Goal: Information Seeking & Learning: Learn about a topic

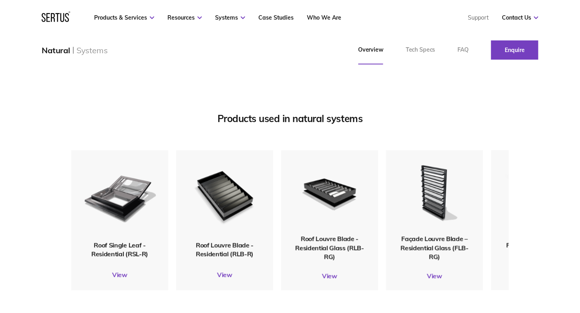
scroll to position [921, 0]
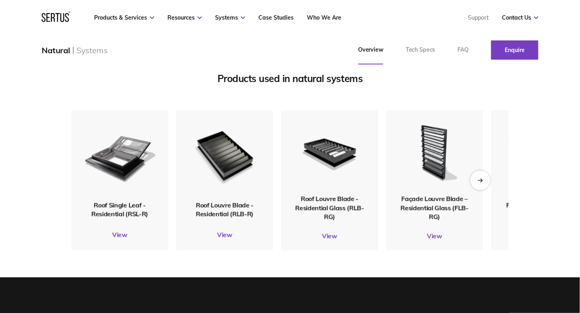
click at [483, 184] on div "Next slide" at bounding box center [480, 180] width 20 height 20
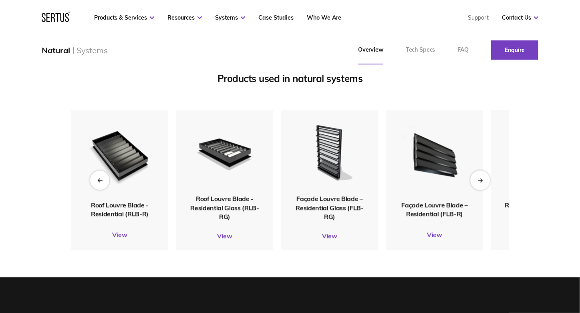
click at [483, 184] on div "Next slide" at bounding box center [480, 180] width 20 height 20
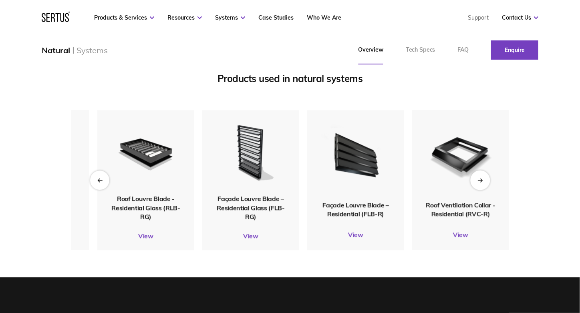
click at [483, 184] on div "Next slide" at bounding box center [480, 180] width 20 height 20
click at [483, 183] on div "Next slide" at bounding box center [480, 180] width 20 height 20
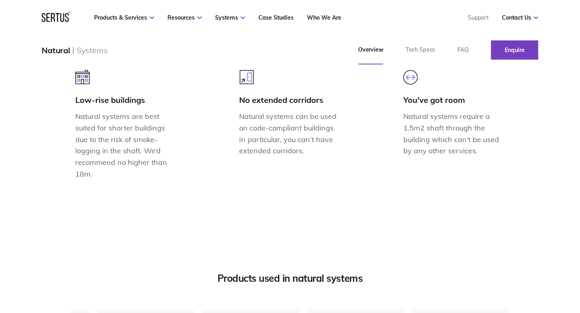
click at [79, 81] on img at bounding box center [82, 77] width 14 height 14
click at [88, 120] on p "Natural systems are best suited for shorter buildings due to the risk of smoke-…" at bounding box center [125, 145] width 101 height 69
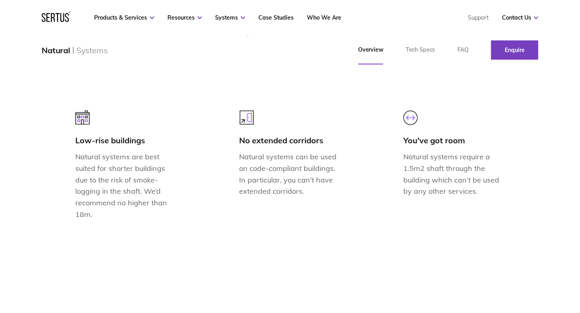
click at [154, 120] on div at bounding box center [125, 118] width 101 height 20
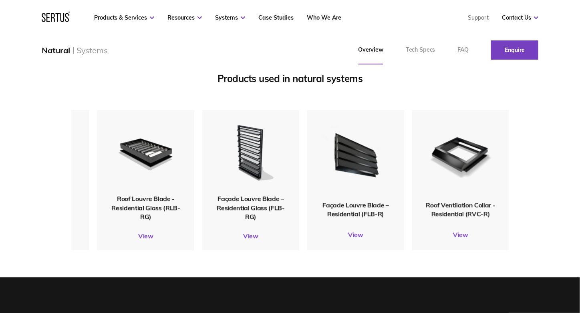
scroll to position [881, 0]
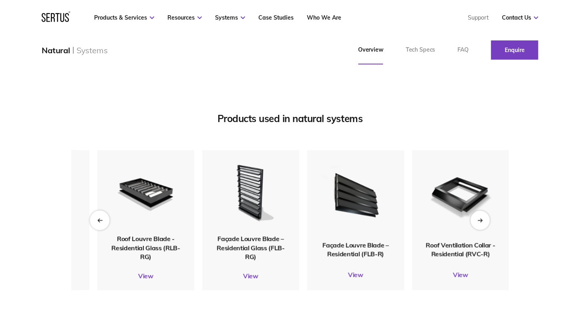
click at [97, 220] on icon "Previous slide" at bounding box center [99, 220] width 5 height 4
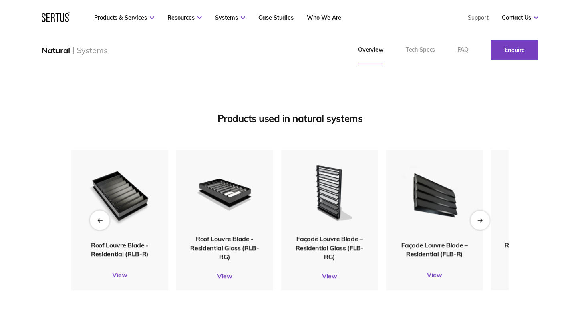
click at [97, 220] on icon "Previous slide" at bounding box center [99, 220] width 5 height 4
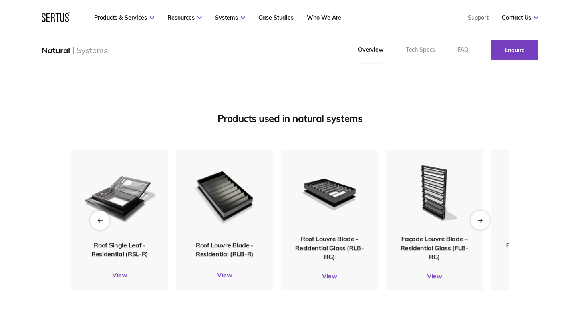
click at [95, 220] on div "Previous slide" at bounding box center [100, 220] width 20 height 20
click at [95, 220] on img at bounding box center [119, 195] width 73 height 87
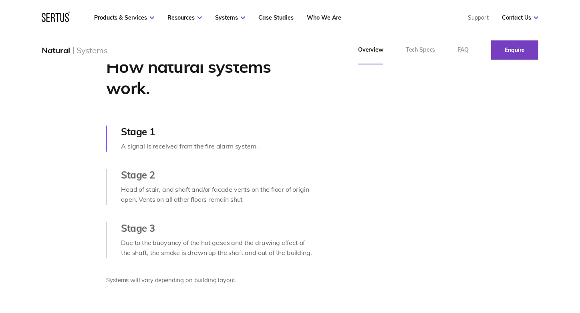
scroll to position [120, 0]
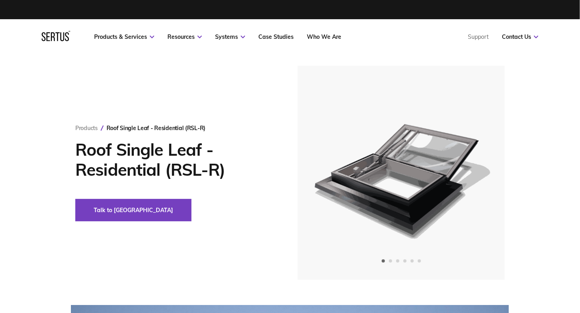
scroll to position [40, 0]
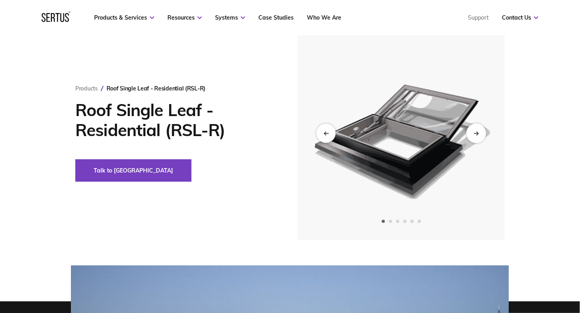
click at [479, 135] on div "Next slide" at bounding box center [476, 133] width 20 height 20
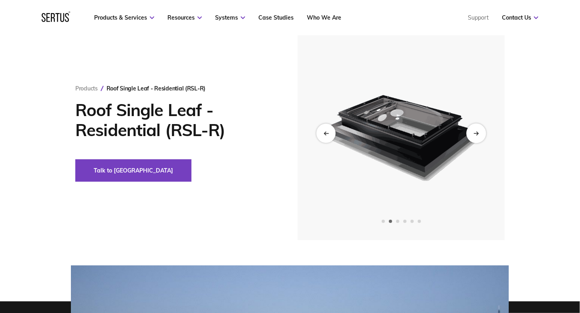
click at [479, 135] on div "Next slide" at bounding box center [476, 133] width 20 height 20
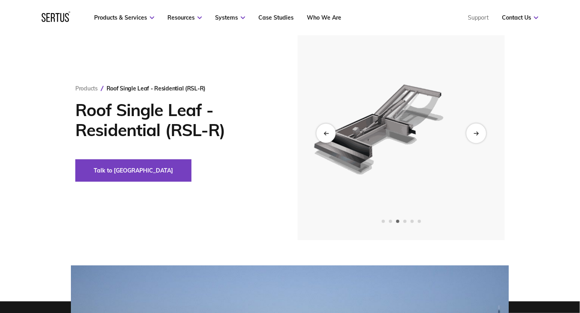
click at [478, 135] on div "Next slide" at bounding box center [476, 133] width 20 height 20
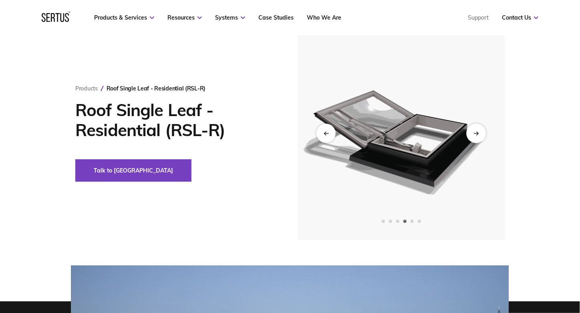
click at [478, 135] on div "Next slide" at bounding box center [476, 133] width 20 height 20
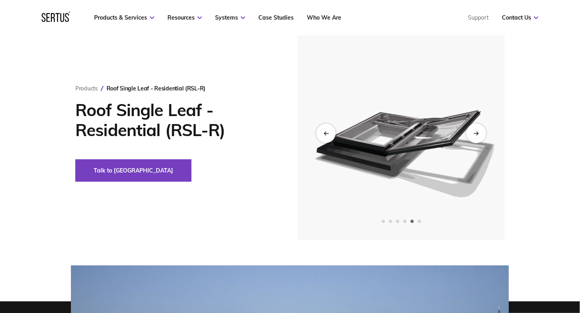
click at [478, 135] on div "Next slide" at bounding box center [476, 133] width 20 height 20
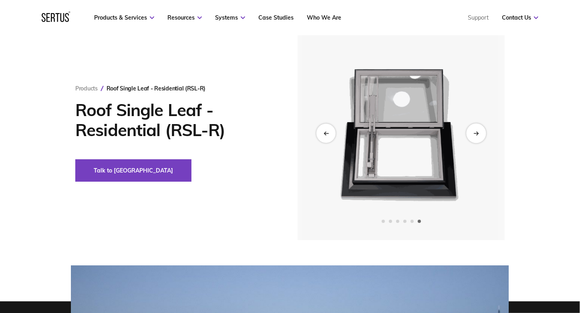
click at [478, 135] on div "Next slide" at bounding box center [476, 133] width 20 height 20
click at [481, 140] on div "Next slide" at bounding box center [476, 133] width 20 height 20
click at [479, 140] on div "Next slide" at bounding box center [476, 133] width 20 height 20
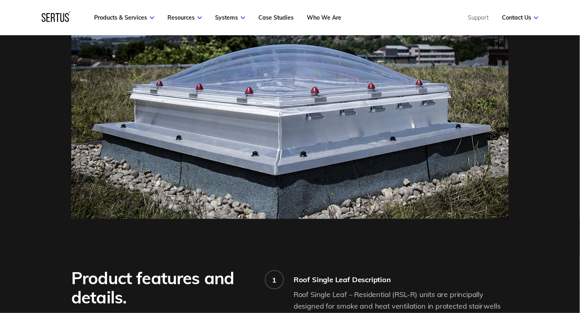
scroll to position [520, 0]
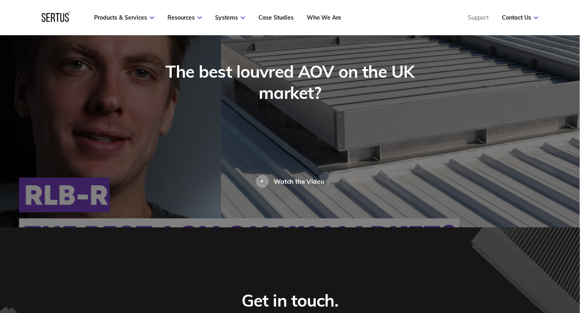
scroll to position [2043, 0]
